Goal: Complete application form: Complete application form

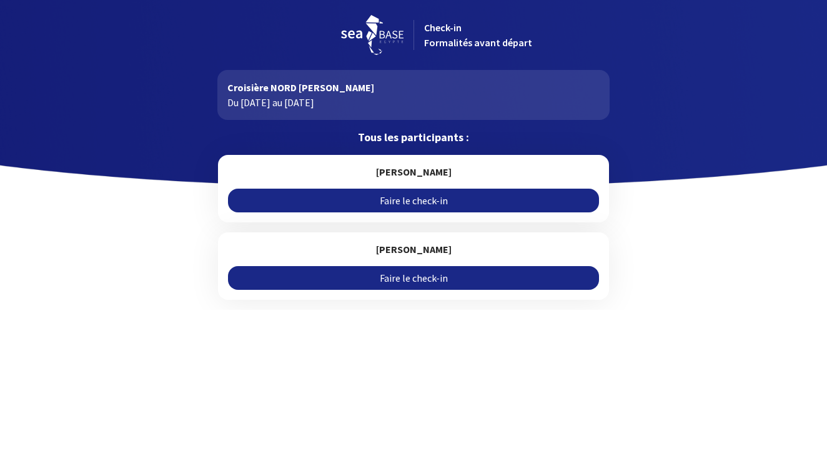
click at [502, 280] on link "Faire le check-in" at bounding box center [413, 278] width 371 height 24
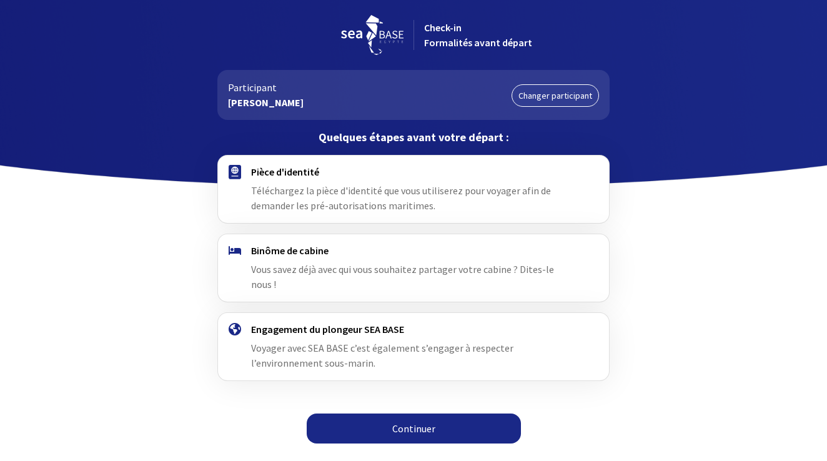
click at [287, 185] on span "Téléchargez la pièce d'identité que vous utiliserez pour voyager afin de demand…" at bounding box center [401, 197] width 300 height 27
click at [273, 174] on h4 "Pièce d'identité" at bounding box center [413, 172] width 324 height 12
click at [234, 174] on img at bounding box center [235, 172] width 12 height 14
click at [295, 179] on div "Pièce d'identité Téléchargez la pièce d'identité que vous utiliserez pour voyag…" at bounding box center [413, 189] width 324 height 47
click at [355, 416] on link "Continuer" at bounding box center [414, 429] width 214 height 30
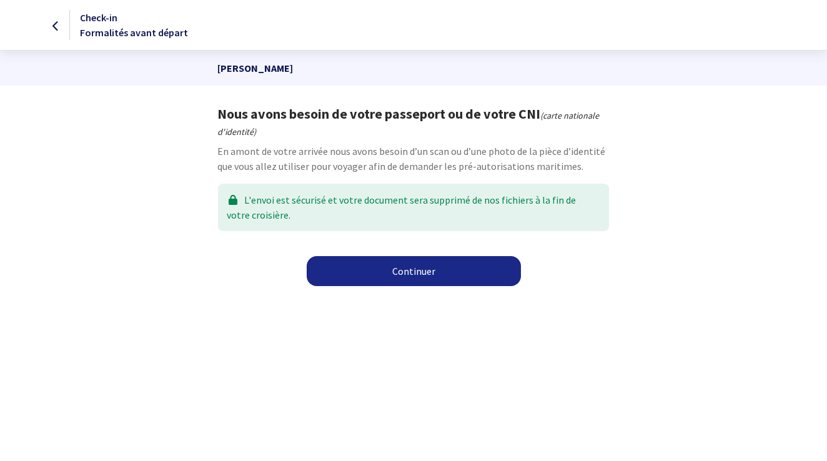
click at [377, 270] on link "Continuer" at bounding box center [414, 271] width 214 height 30
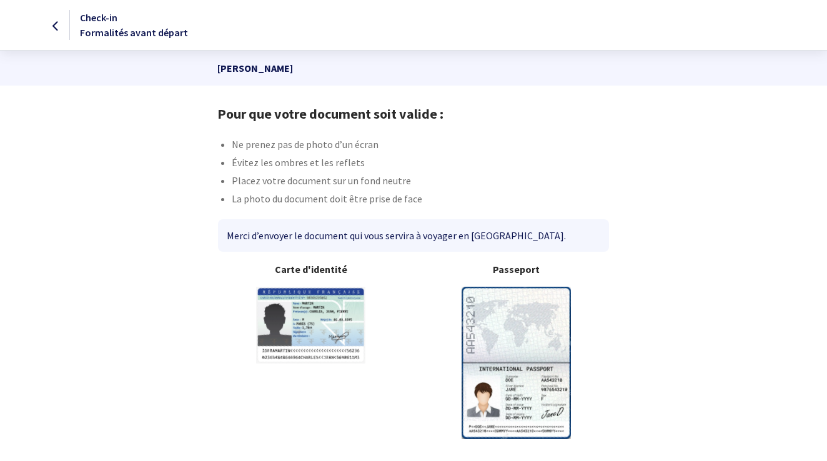
click at [524, 316] on img at bounding box center [516, 363] width 109 height 152
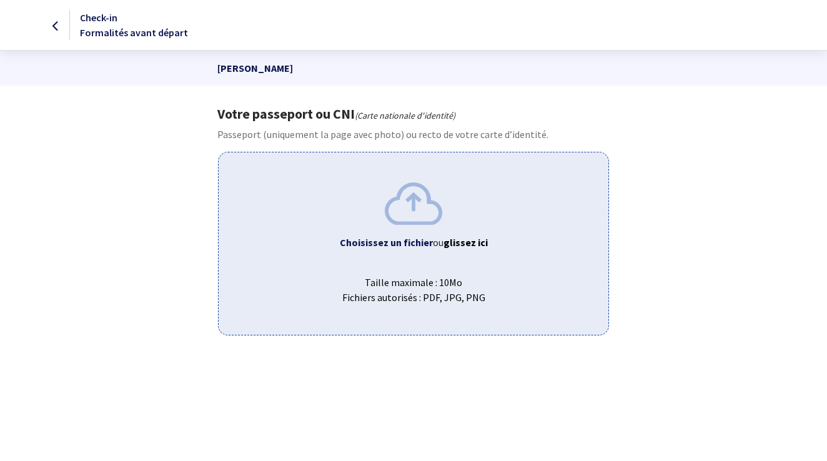
click at [426, 242] on b "Choisissez un fichier" at bounding box center [386, 242] width 93 height 12
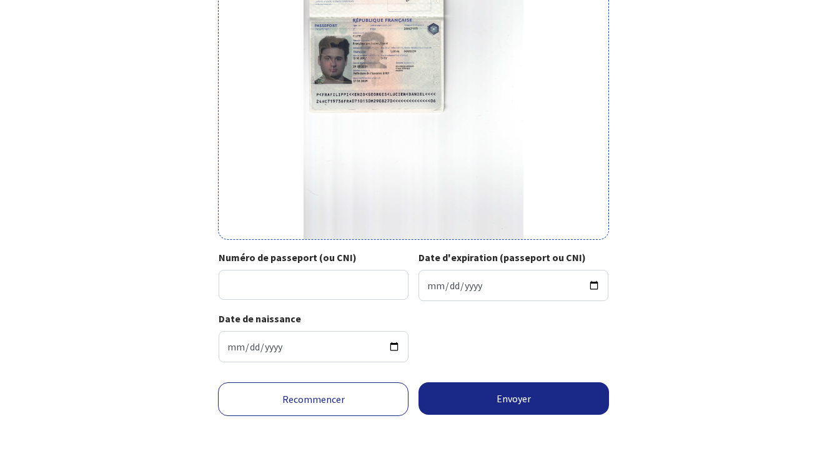
scroll to position [236, 0]
click at [297, 270] on input "Numéro de passeport (ou CNI)" at bounding box center [314, 285] width 190 height 30
type input "24HC71973"
click at [459, 292] on input "Date d'expiration (passeport ou CNI)" at bounding box center [514, 285] width 190 height 31
click at [479, 276] on input "Date d'expiration (passeport ou CNI)" at bounding box center [514, 285] width 190 height 31
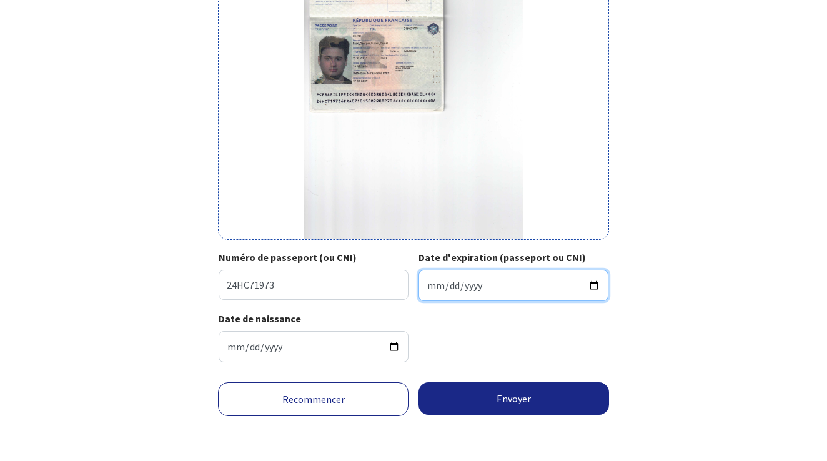
click at [449, 277] on input "Date d'expiration (passeport ou CNI)" at bounding box center [514, 285] width 190 height 31
click at [479, 279] on input "Date d'expiration (passeport ou CNI)" at bounding box center [514, 285] width 190 height 31
click at [469, 276] on input "Date d'expiration (passeport ou CNI)" at bounding box center [514, 285] width 190 height 31
type input "2029-08-27"
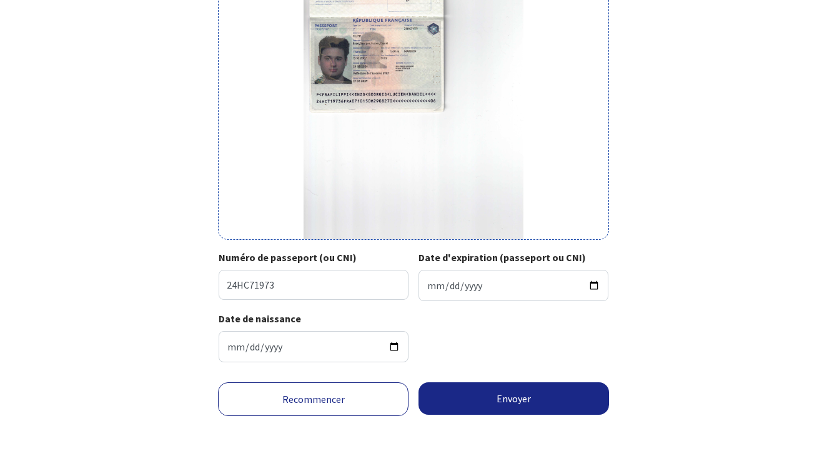
click at [605, 331] on div "Date de naissance 2007-10-15" at bounding box center [413, 341] width 389 height 61
click at [534, 401] on button "Envoyer" at bounding box center [514, 398] width 191 height 32
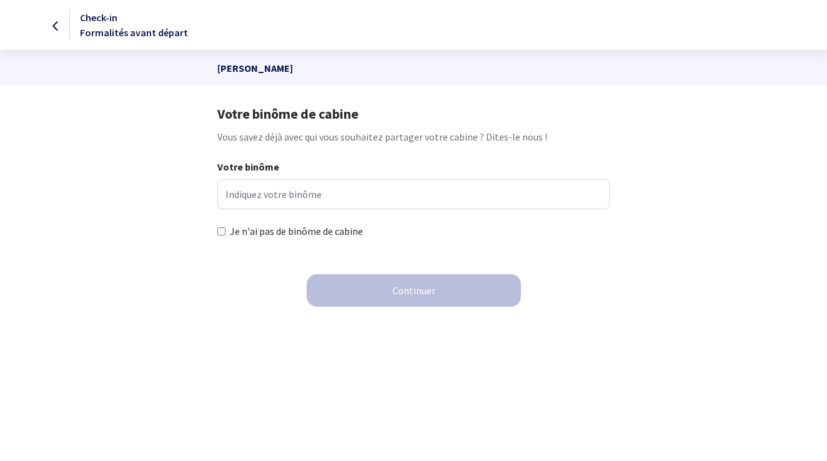
click at [221, 230] on input "Je n'ai pas de binôme de cabine" at bounding box center [221, 231] width 8 height 8
checkbox input "true"
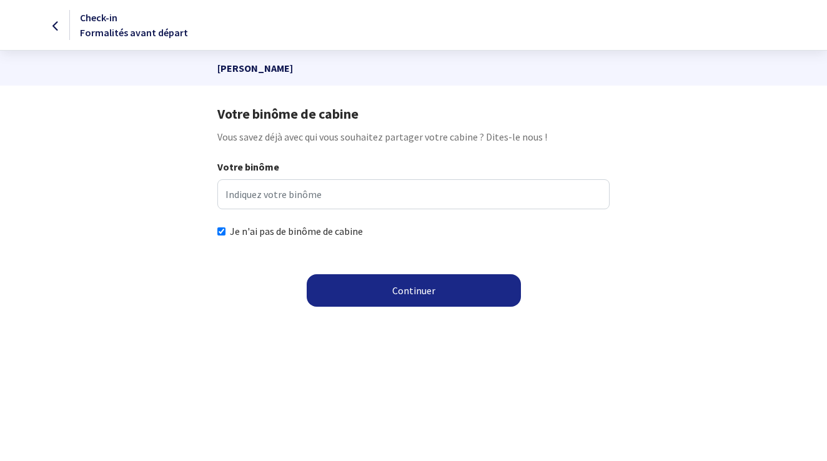
click at [366, 288] on button "Continuer" at bounding box center [414, 290] width 214 height 32
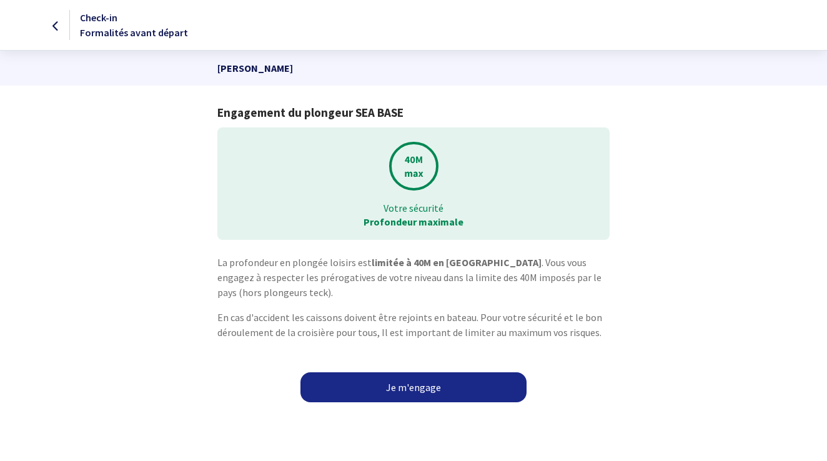
click at [392, 394] on link "Je m'engage" at bounding box center [414, 387] width 226 height 30
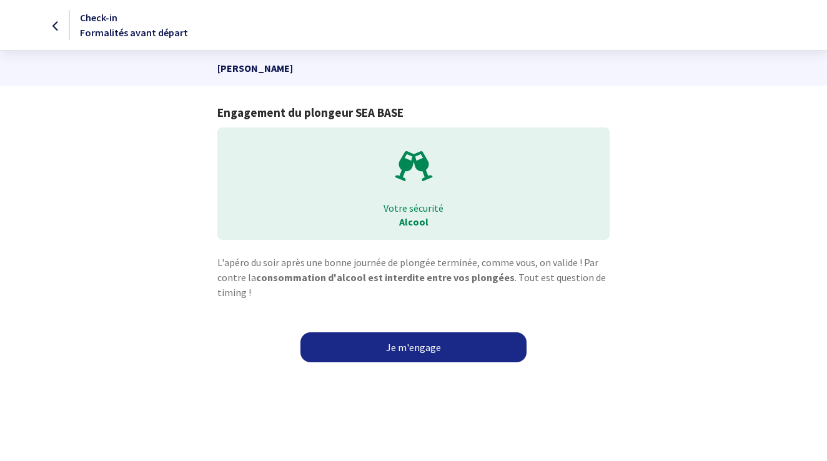
click at [394, 346] on link "Je m'engage" at bounding box center [414, 347] width 226 height 30
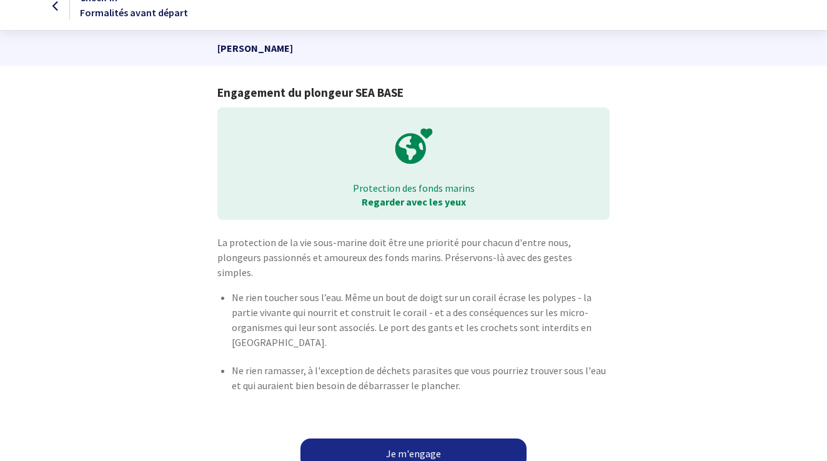
scroll to position [19, 0]
click at [401, 442] on link "Je m'engage" at bounding box center [414, 454] width 226 height 30
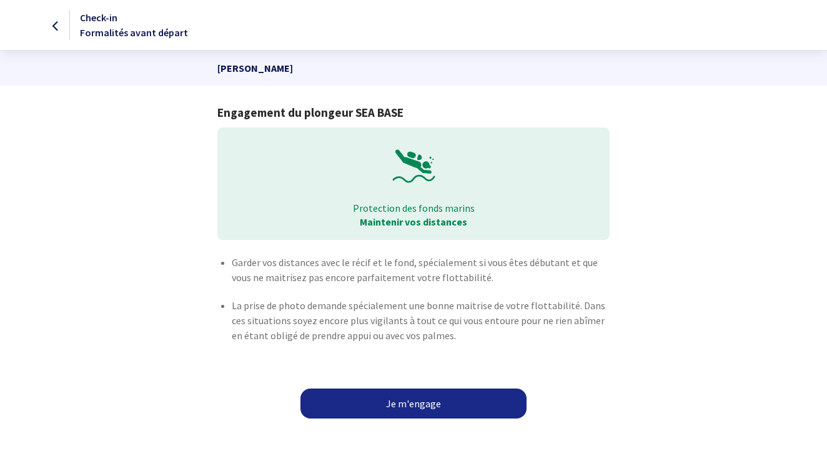
click at [385, 402] on link "Je m'engage" at bounding box center [414, 404] width 226 height 30
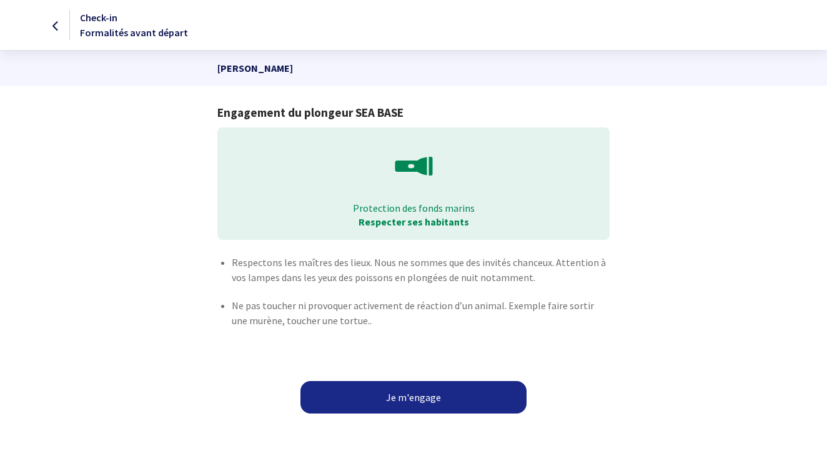
click at [398, 396] on button "Je m'engage" at bounding box center [414, 397] width 226 height 32
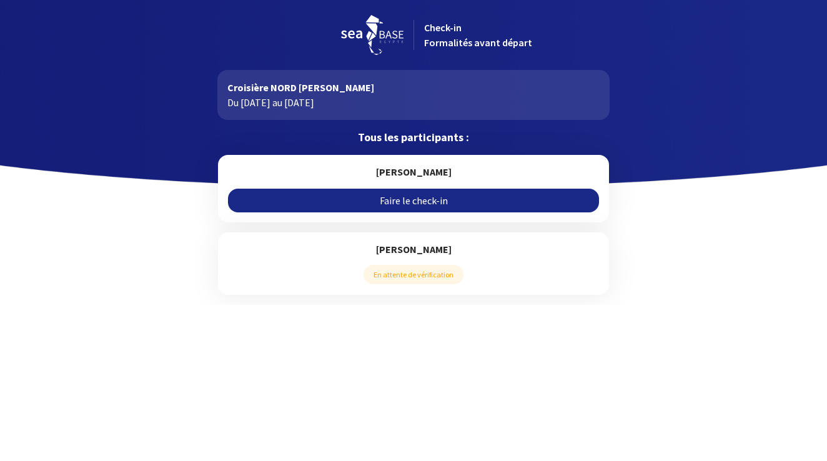
click at [472, 195] on link "Faire le check-in" at bounding box center [413, 201] width 371 height 24
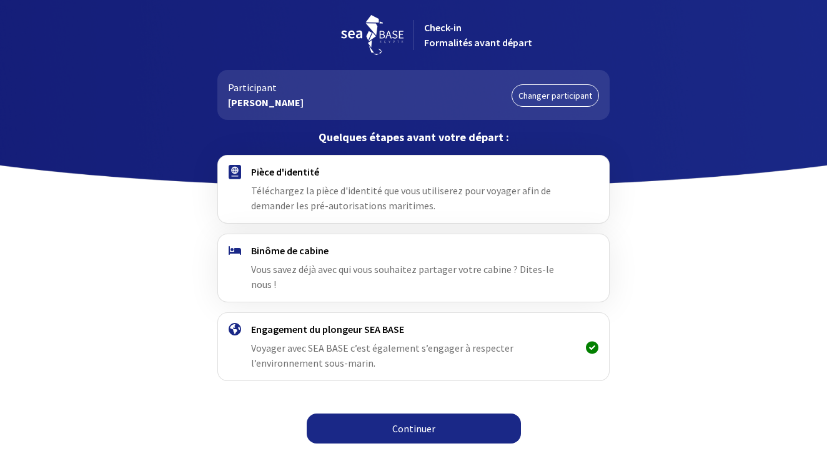
click at [410, 414] on link "Continuer" at bounding box center [414, 429] width 214 height 30
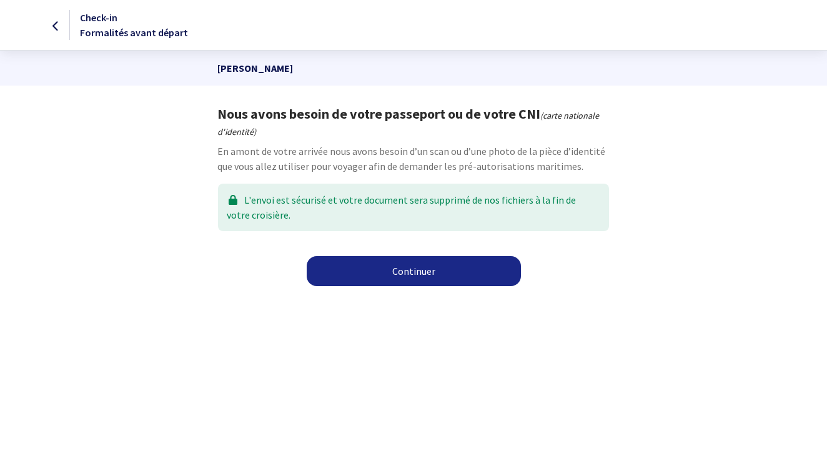
click at [419, 274] on link "Continuer" at bounding box center [414, 271] width 214 height 30
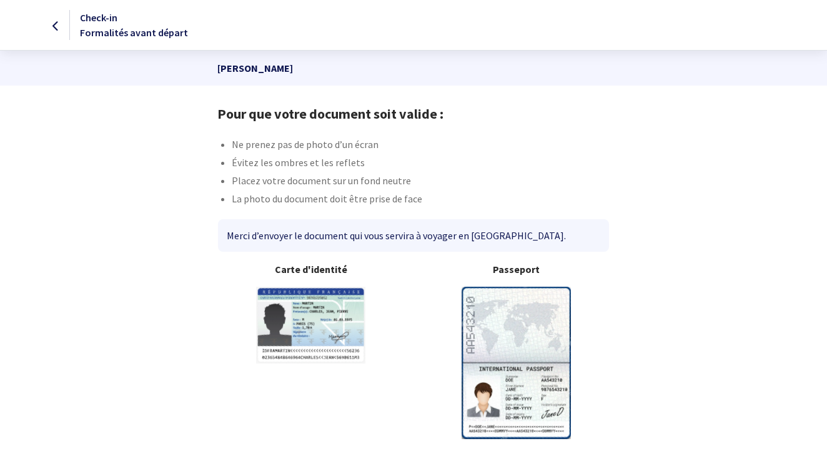
click at [510, 356] on img at bounding box center [516, 363] width 109 height 152
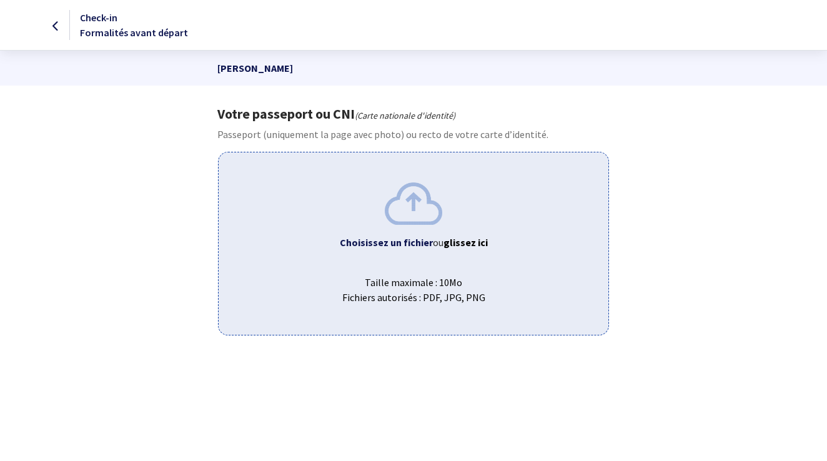
click at [415, 234] on div "Choisissez un fichier ou glissez ici Taille maximale : 10Mo Fichiers autorisés …" at bounding box center [413, 243] width 391 height 183
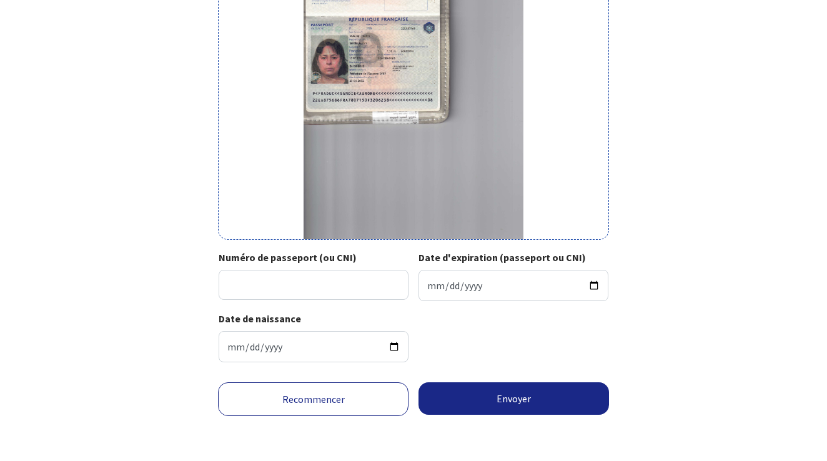
scroll to position [236, 0]
click at [343, 274] on input "Numéro de passeport (ou CNI)" at bounding box center [314, 285] width 190 height 30
type input "22EA87568"
click at [458, 286] on input "Date d'expiration (passeport ou CNI)" at bounding box center [514, 285] width 190 height 31
click at [449, 276] on input "Date d'expiration (passeport ou CNI)" at bounding box center [514, 285] width 190 height 31
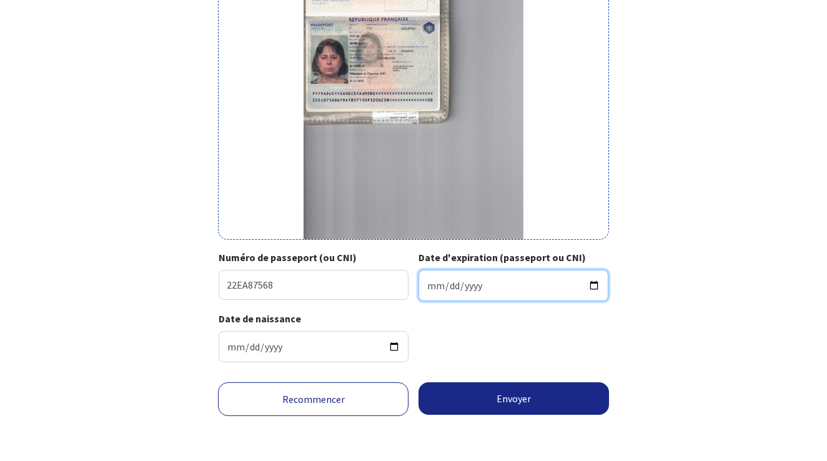
click at [472, 279] on input "Date d'expiration (passeport ou CNI)" at bounding box center [514, 285] width 190 height 31
type input "0032-06-23"
type input "2032-06-23"
click at [564, 349] on div "Date de naissance 1978-07-15" at bounding box center [413, 341] width 389 height 61
click at [534, 401] on button "Envoyer" at bounding box center [514, 398] width 191 height 32
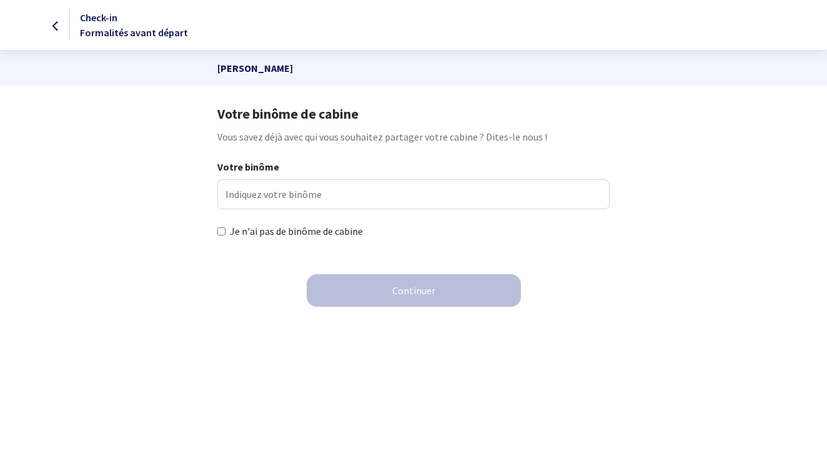
click at [220, 230] on input "Je n'ai pas de binôme de cabine" at bounding box center [221, 231] width 8 height 8
checkbox input "true"
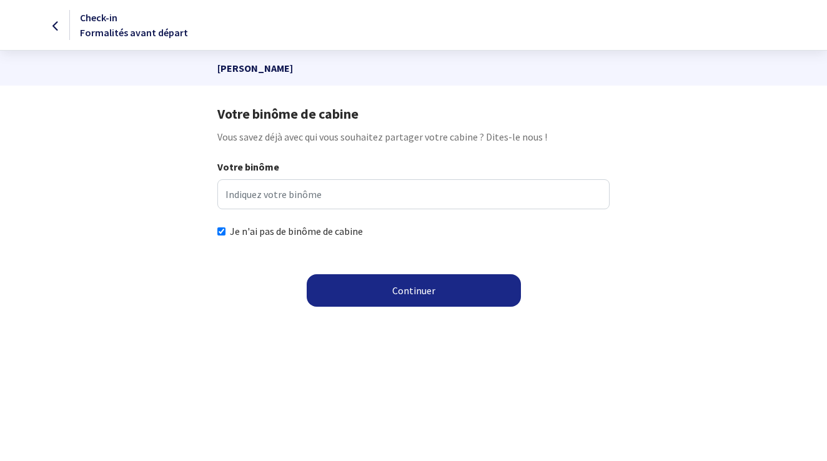
click at [354, 290] on button "Continuer" at bounding box center [414, 290] width 214 height 32
